Goal: Check status: Check status

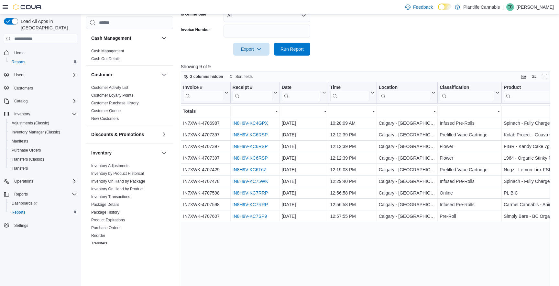
scroll to position [0, 65]
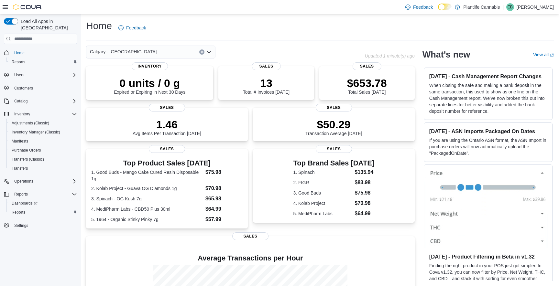
scroll to position [86, 0]
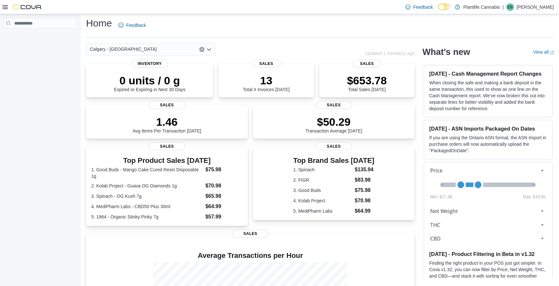
scroll to position [86, 0]
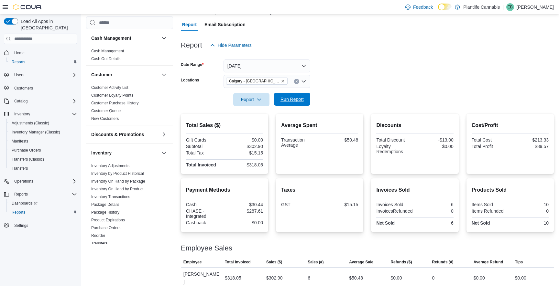
scroll to position [310, 0]
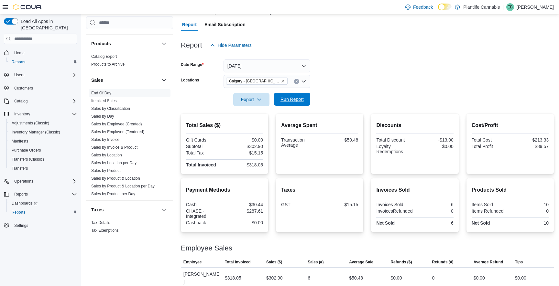
click at [284, 98] on span "Run Report" at bounding box center [291, 99] width 23 height 6
click at [294, 103] on span "Run Report" at bounding box center [292, 99] width 28 height 13
click at [298, 102] on span "Run Report" at bounding box center [291, 99] width 23 height 6
click at [303, 104] on span "Run Report" at bounding box center [292, 99] width 28 height 13
